Goal: Task Accomplishment & Management: Manage account settings

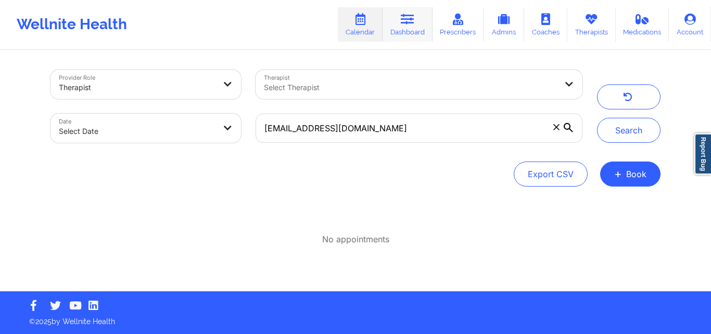
click at [411, 29] on link "Dashboard" at bounding box center [408, 24] width 50 height 34
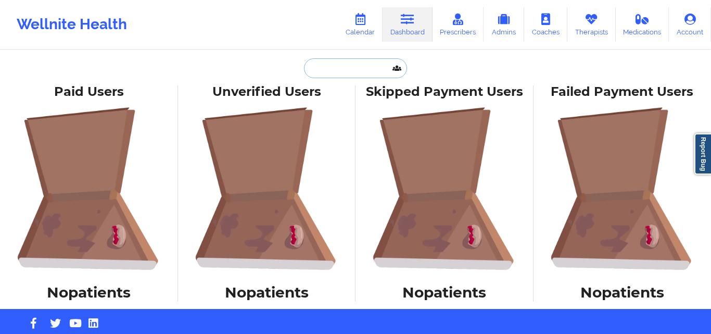
click at [344, 72] on input "text" at bounding box center [355, 68] width 103 height 20
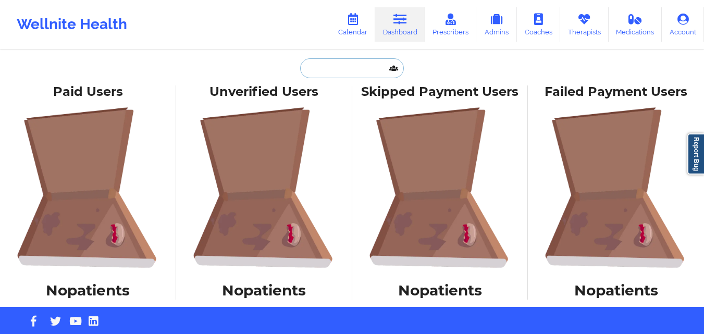
paste input "[PERSON_NAME]"
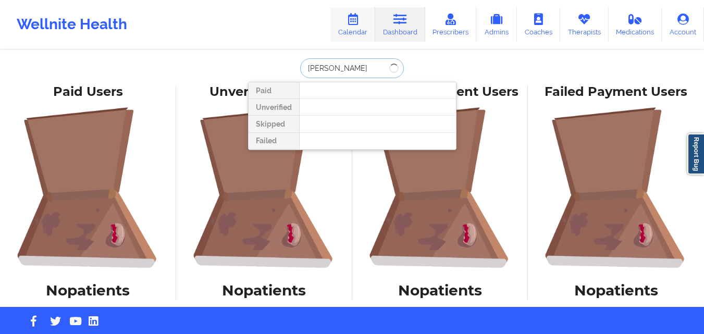
type input "[PERSON_NAME]"
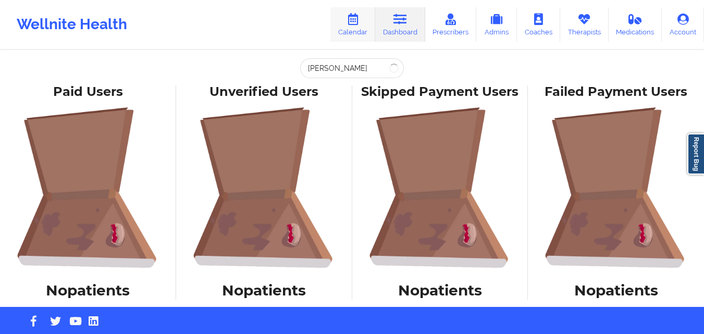
click at [359, 20] on icon at bounding box center [353, 19] width 14 height 11
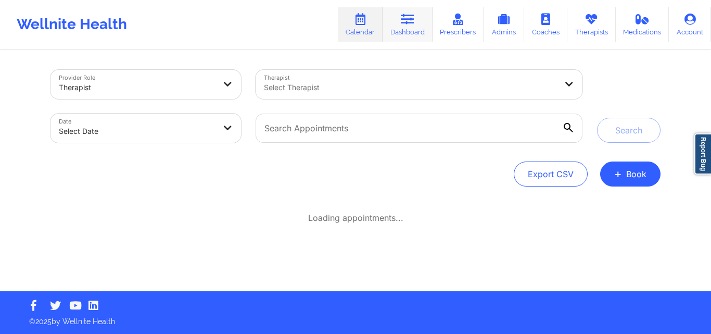
click at [406, 36] on link "Dashboard" at bounding box center [408, 24] width 50 height 34
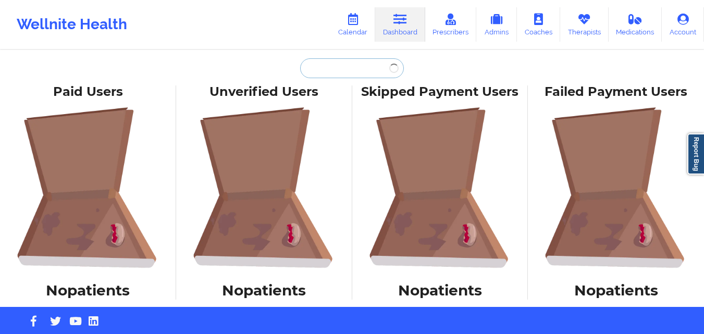
click at [351, 72] on input "text" at bounding box center [351, 68] width 103 height 20
paste input "[PERSON_NAME]"
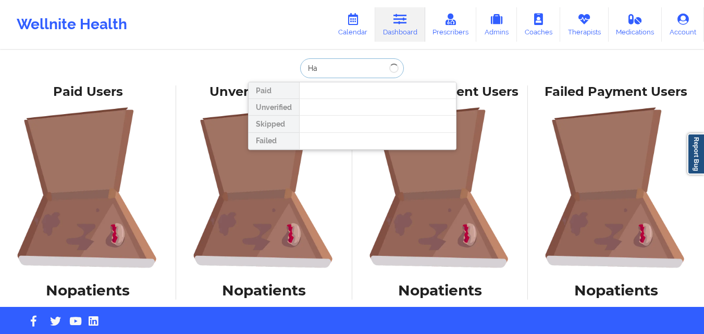
type input "H"
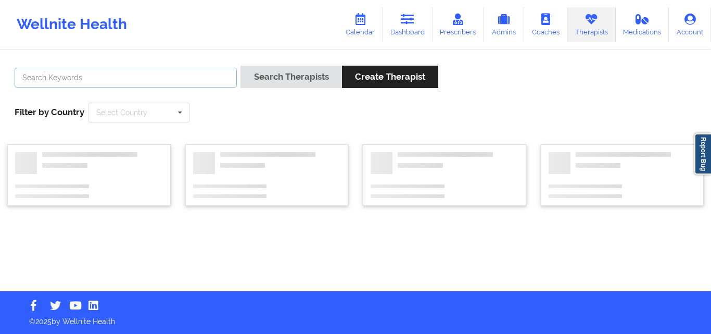
click at [151, 73] on input "text" at bounding box center [126, 78] width 222 height 20
type input "Margaret Fields"
click at [241, 66] on button "Search Therapists" at bounding box center [291, 77] width 101 height 22
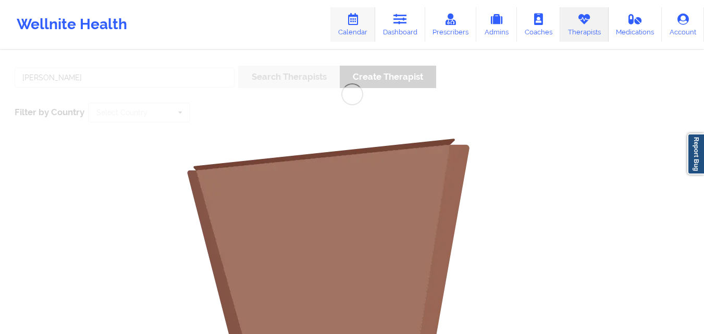
click at [348, 27] on link "Calendar" at bounding box center [352, 24] width 45 height 34
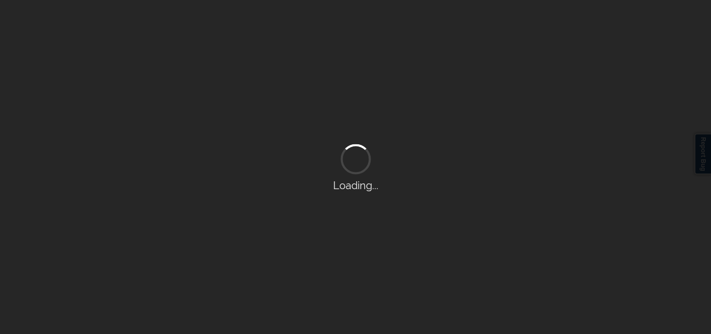
click at [403, 28] on div "Loading..." at bounding box center [355, 167] width 711 height 334
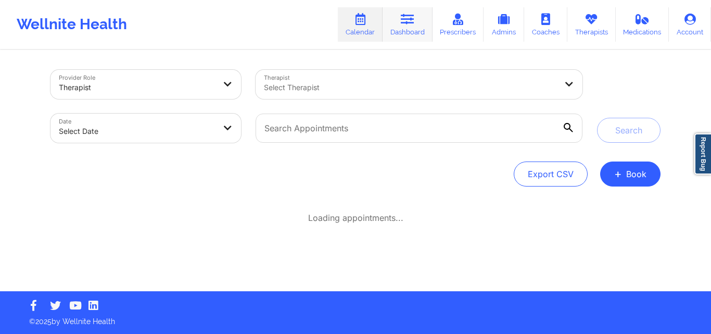
click at [415, 25] on icon at bounding box center [408, 19] width 14 height 11
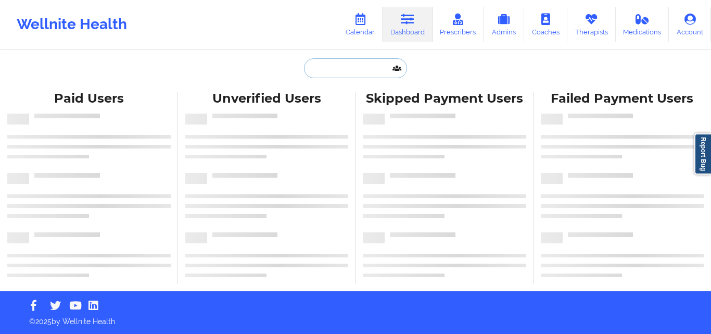
click at [328, 71] on input "text" at bounding box center [355, 68] width 103 height 20
paste input "[PERSON_NAME]"
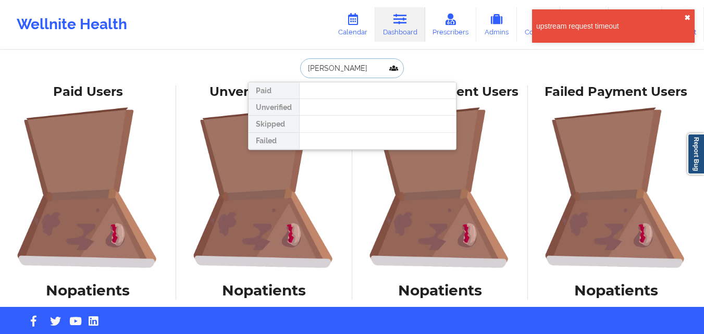
type input "[PERSON_NAME]"
click at [685, 17] on button "✖︎" at bounding box center [687, 18] width 6 height 8
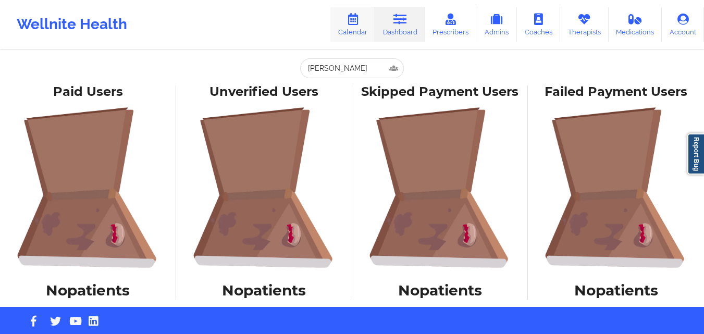
click at [359, 25] on icon at bounding box center [353, 19] width 14 height 11
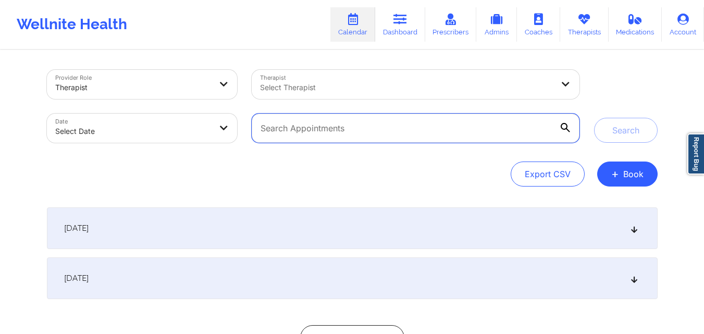
click at [302, 131] on input "text" at bounding box center [415, 128] width 327 height 29
paste input "gramofsunshine@gmail.com"
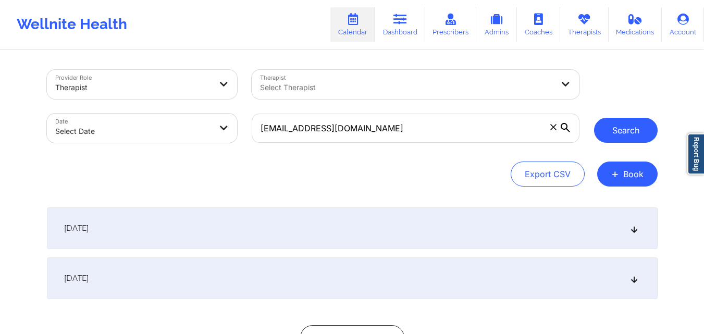
click at [643, 137] on button "Search" at bounding box center [626, 130] width 64 height 25
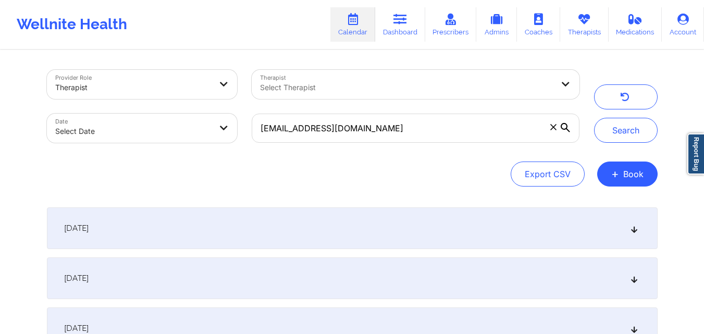
click at [322, 234] on div "[DATE]" at bounding box center [352, 228] width 610 height 42
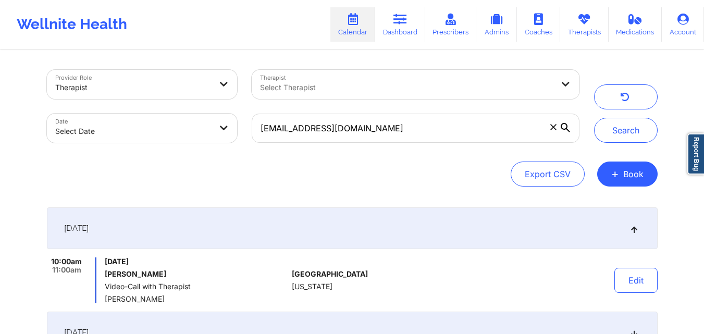
click at [349, 159] on div "Provider Role Therapist Therapist Select Therapist Date Select Date gramofsunsh…" at bounding box center [352, 128] width 610 height 117
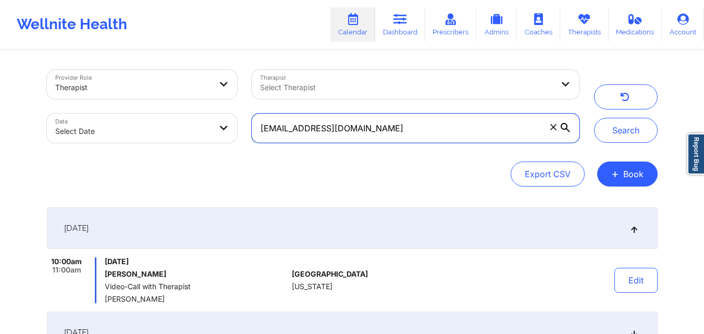
click at [427, 136] on input "gramofsunshine@gmail.com" at bounding box center [415, 128] width 327 height 29
paste input "crodriguezbanton"
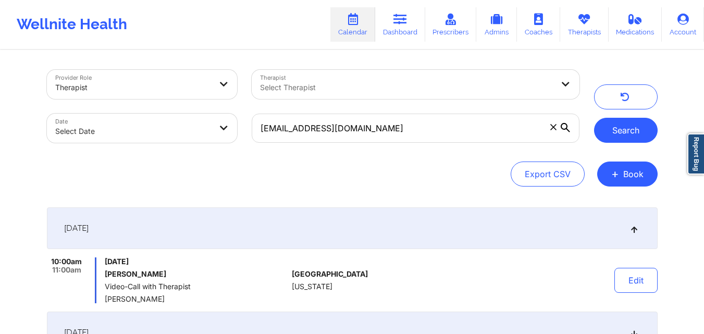
click at [626, 136] on button "Search" at bounding box center [626, 130] width 64 height 25
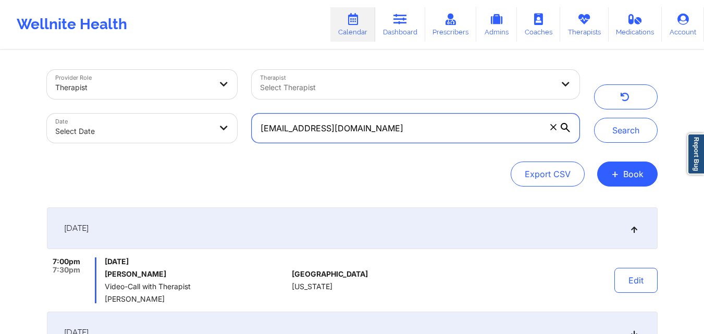
click at [440, 133] on input "crodriguezbanton@gmail.com" at bounding box center [415, 128] width 327 height 29
paste input "hcepeda08"
type input "hcepeda08@gmail.com"
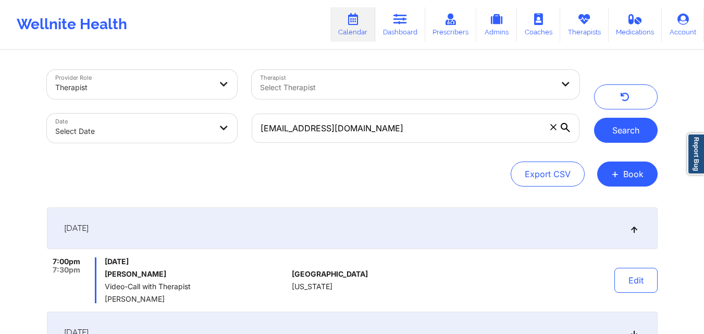
click at [633, 129] on button "Search" at bounding box center [626, 130] width 64 height 25
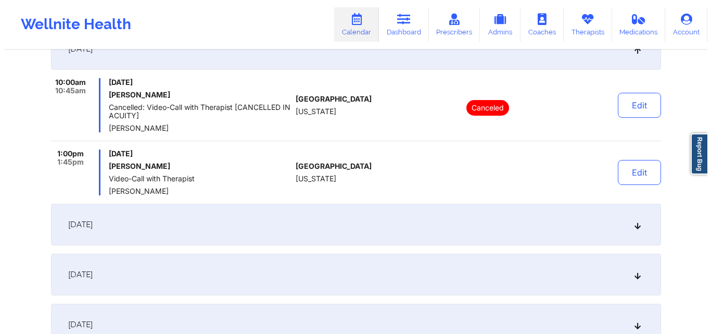
scroll to position [208, 0]
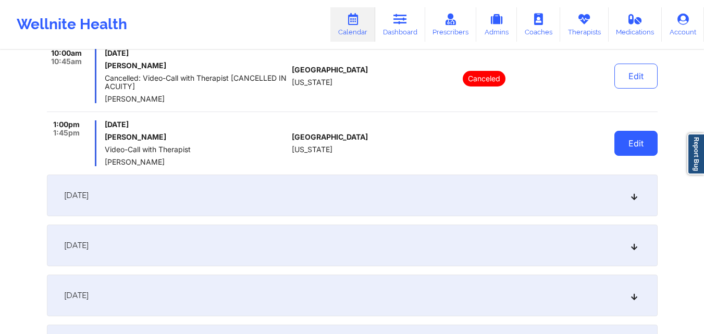
click at [638, 145] on button "Edit" at bounding box center [635, 143] width 43 height 25
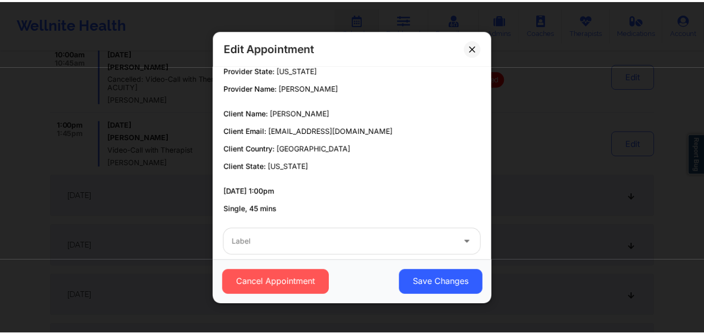
scroll to position [42, 0]
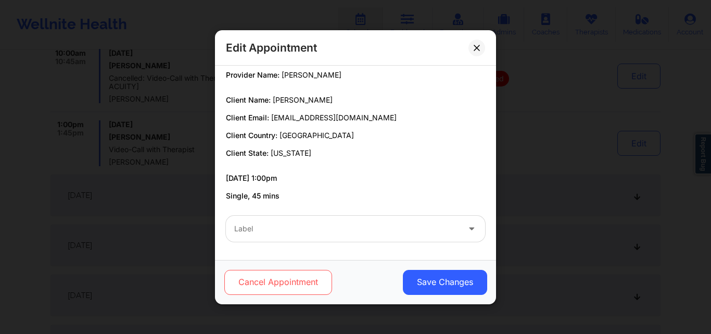
click at [278, 287] on button "Cancel Appointment" at bounding box center [278, 281] width 108 height 25
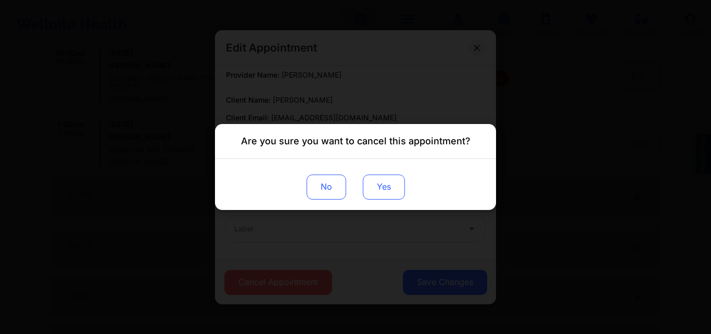
click at [403, 194] on button "Yes" at bounding box center [384, 186] width 42 height 25
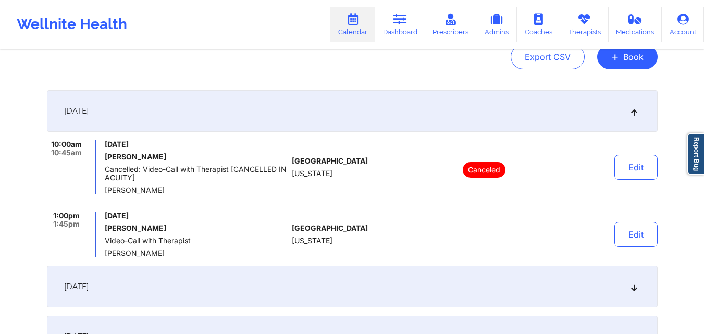
scroll to position [0, 0]
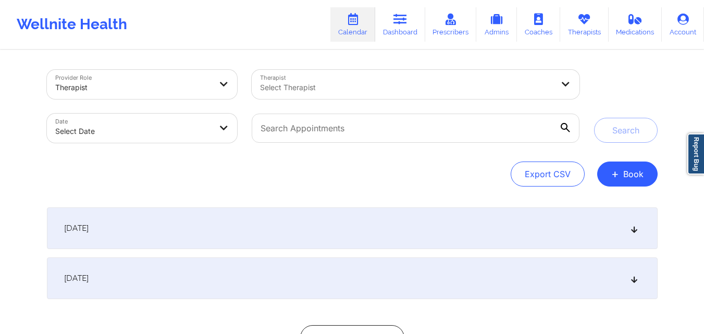
click at [462, 266] on div "[DATE]" at bounding box center [352, 278] width 610 height 42
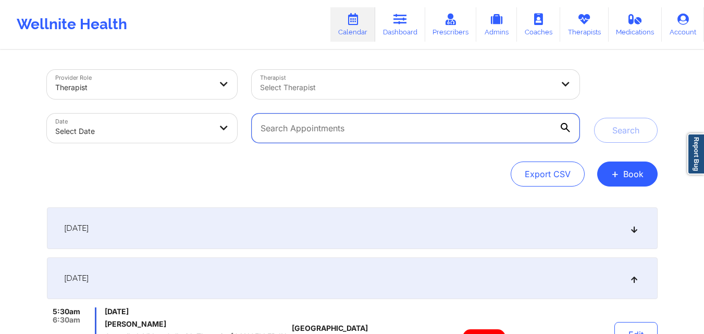
click at [401, 133] on input "text" at bounding box center [415, 128] width 327 height 29
paste input "[EMAIL_ADDRESS][DOMAIN_NAME]"
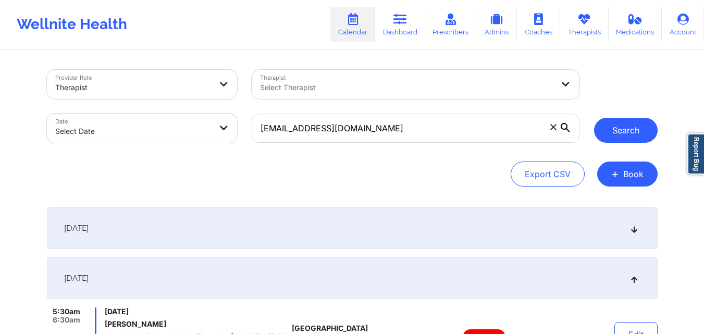
click at [631, 131] on button "Search" at bounding box center [626, 130] width 64 height 25
click at [418, 222] on div "[DATE]" at bounding box center [352, 228] width 610 height 42
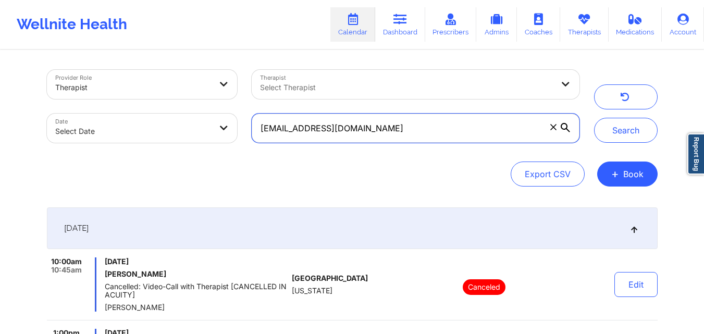
click at [378, 128] on input "[EMAIL_ADDRESS][DOMAIN_NAME]" at bounding box center [415, 128] width 327 height 29
click at [378, 128] on input "hcepeda08@gmail.com" at bounding box center [415, 128] width 327 height 29
paste input "crodriguezbanton"
type input "crodriguezbanton@gmail.com"
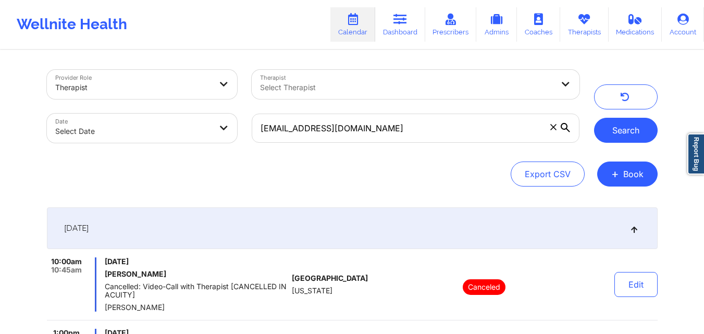
click at [633, 130] on button "Search" at bounding box center [626, 130] width 64 height 25
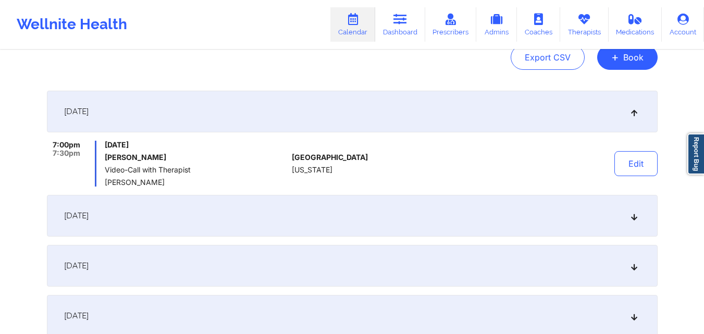
scroll to position [104, 0]
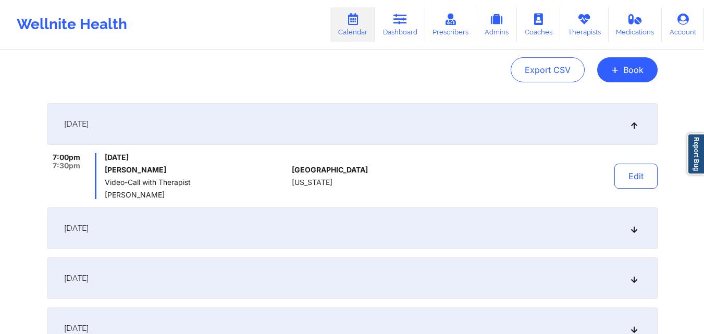
click at [438, 121] on div "September 23, 2025" at bounding box center [352, 124] width 610 height 42
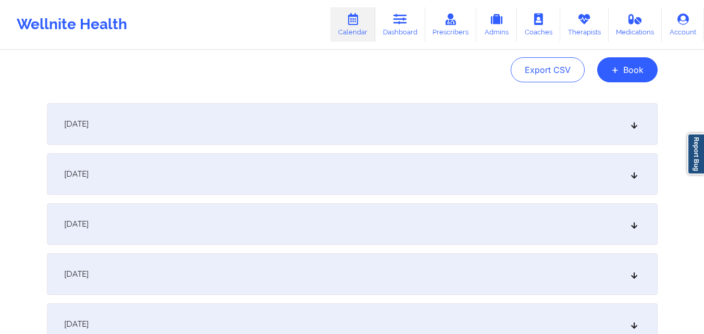
click at [438, 121] on div "September 23, 2025" at bounding box center [352, 124] width 610 height 42
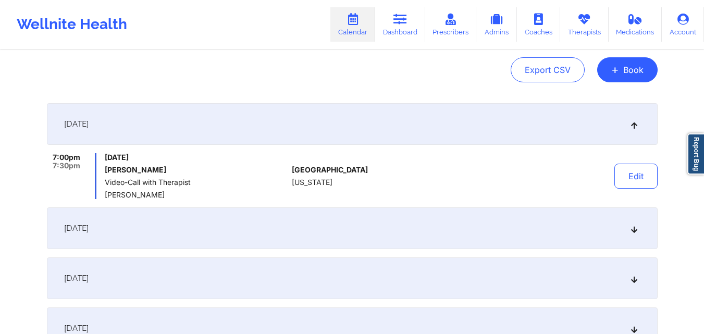
drag, startPoint x: 105, startPoint y: 168, endPoint x: 169, endPoint y: 169, distance: 63.5
click at [169, 169] on h6 "Chynah Rodriguez- Banton" at bounding box center [196, 170] width 183 height 8
copy h6 "Chynah Rodriguez"
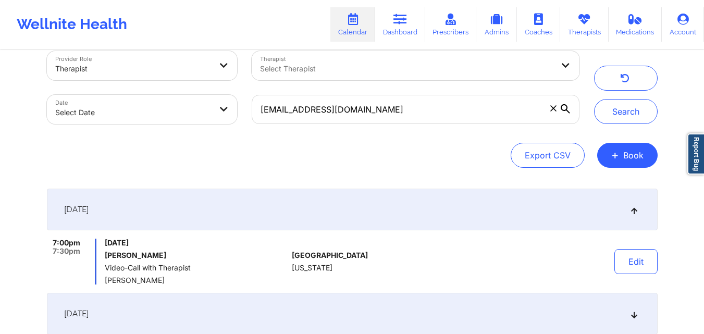
scroll to position [0, 0]
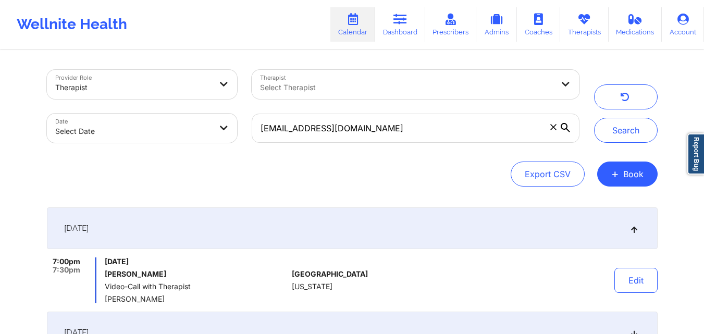
click at [242, 274] on h6 "Chynah Rodriguez- Banton" at bounding box center [196, 274] width 183 height 8
drag, startPoint x: 105, startPoint y: 272, endPoint x: 229, endPoint y: 278, distance: 124.6
click at [229, 278] on h6 "Chynah Rodriguez- Banton" at bounding box center [196, 274] width 183 height 8
copy h6 "Chynah Rodriguez- Banton"
